Goal: Task Accomplishment & Management: Complete application form

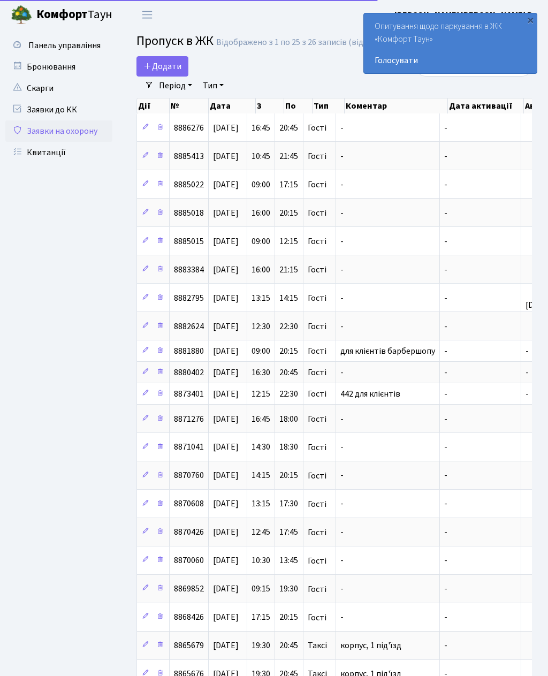
select select "25"
click at [176, 67] on span "Додати" at bounding box center [163, 67] width 38 height 12
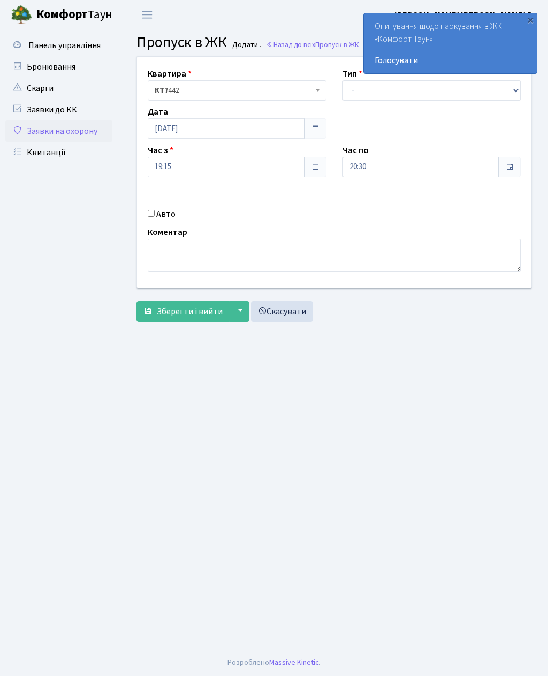
click at [159, 218] on label "Авто" at bounding box center [165, 214] width 19 height 13
click at [155, 217] on input "Авто" at bounding box center [151, 213] width 7 height 7
checkbox input "true"
type input "Ан8825кі"
click at [376, 98] on select "- Доставка Таксі Гості Сервіс" at bounding box center [432, 90] width 179 height 20
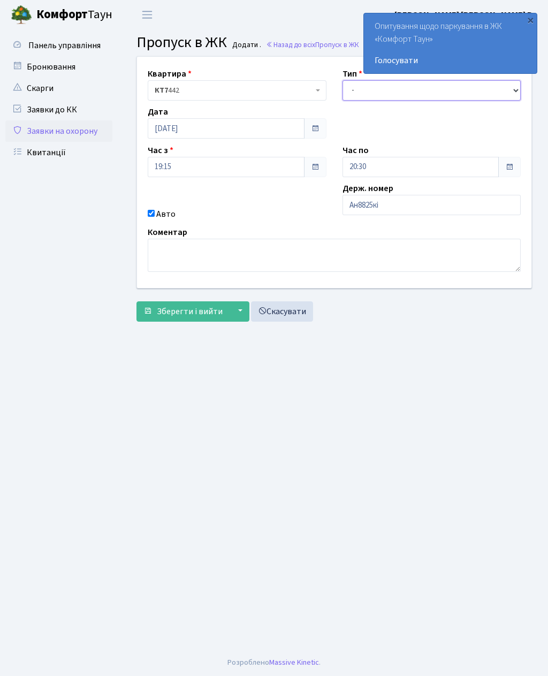
select select "2"
click at [387, 172] on input "20:30" at bounding box center [421, 167] width 157 height 20
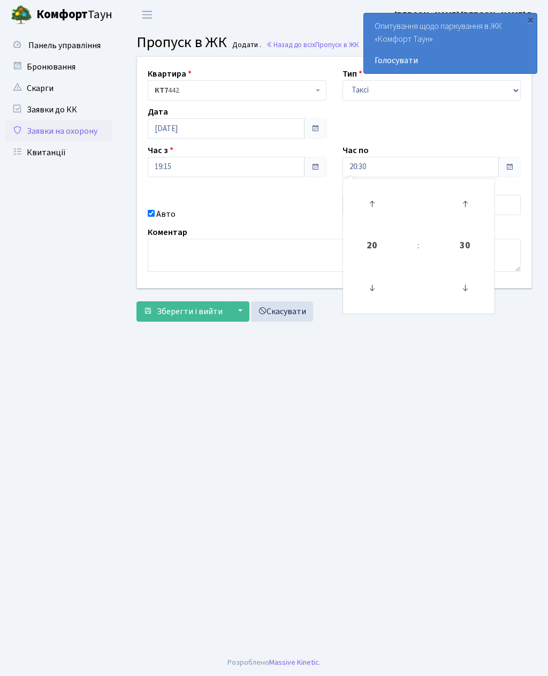
click at [283, 396] on main "Admin Пропуск в ЖК Додати Пропуск в ЖК Додати . Назад до всіх Пропуск в ЖК Квар…" at bounding box center [335, 339] width 428 height 620
click at [202, 315] on span "Зберегти і вийти" at bounding box center [190, 312] width 66 height 12
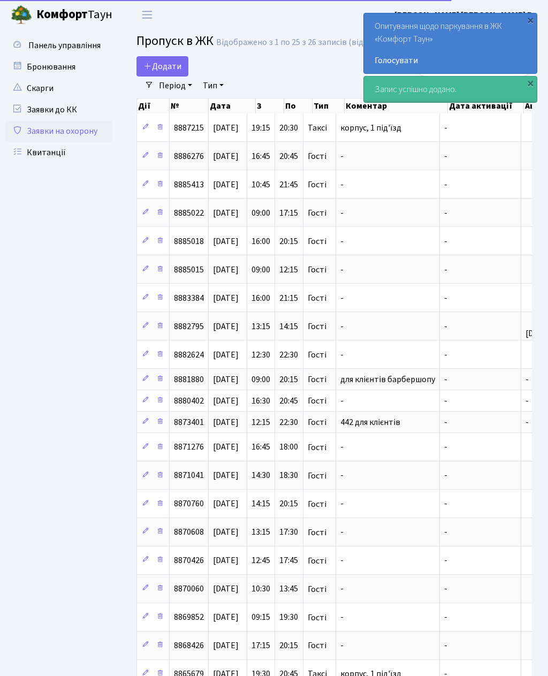
select select "25"
